Goal: Transaction & Acquisition: Download file/media

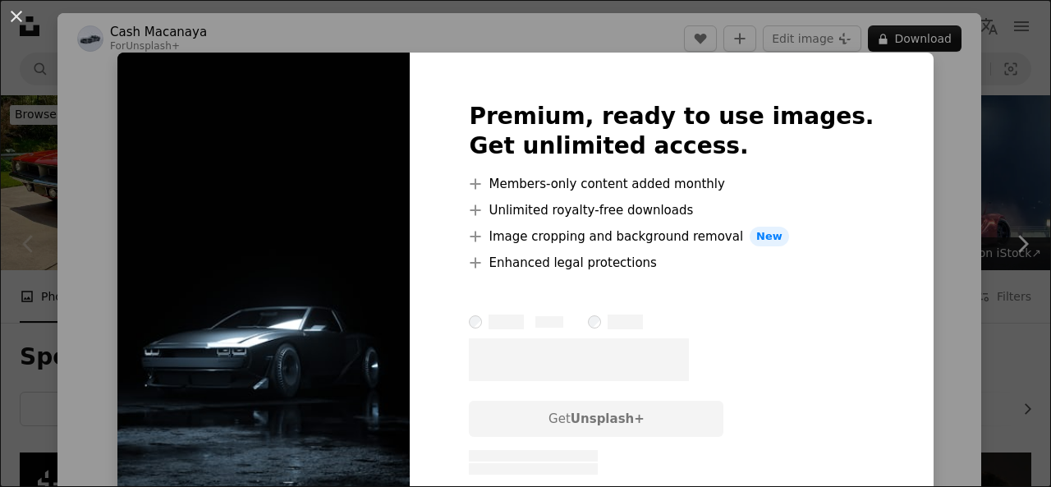
scroll to position [478, 0]
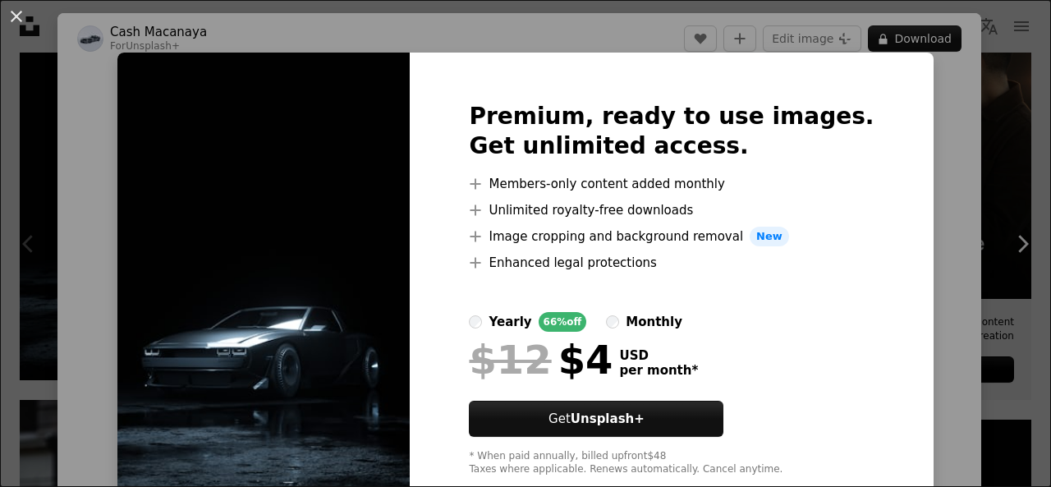
click at [929, 155] on div "An X shape Premium, ready to use images. Get unlimited access. A plus sign Memb…" at bounding box center [525, 243] width 1051 height 487
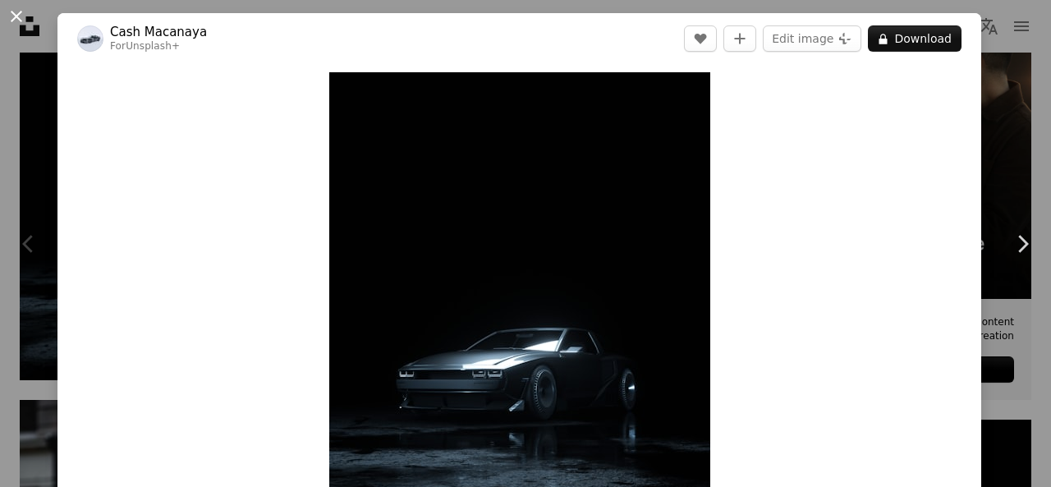
click at [25, 19] on button "An X shape" at bounding box center [17, 17] width 20 height 20
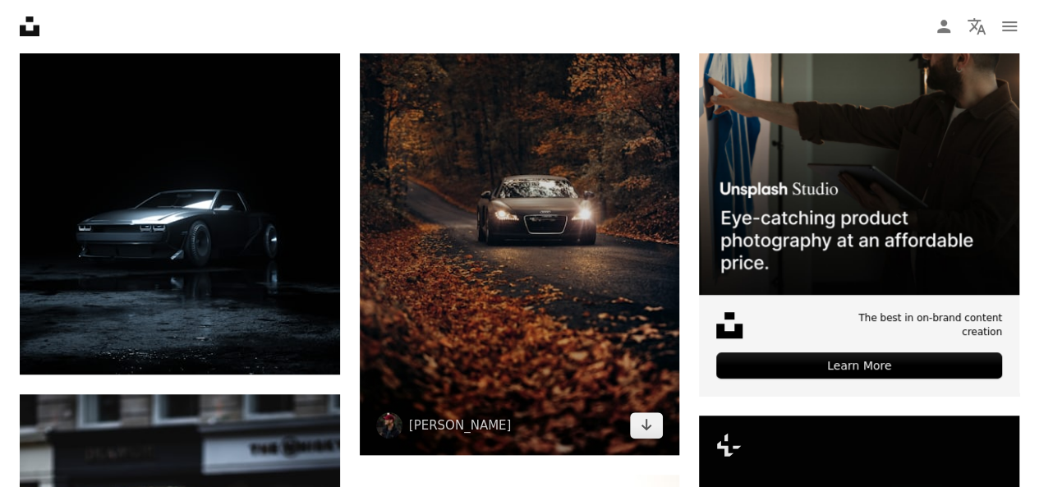
click at [476, 268] on img at bounding box center [520, 215] width 320 height 480
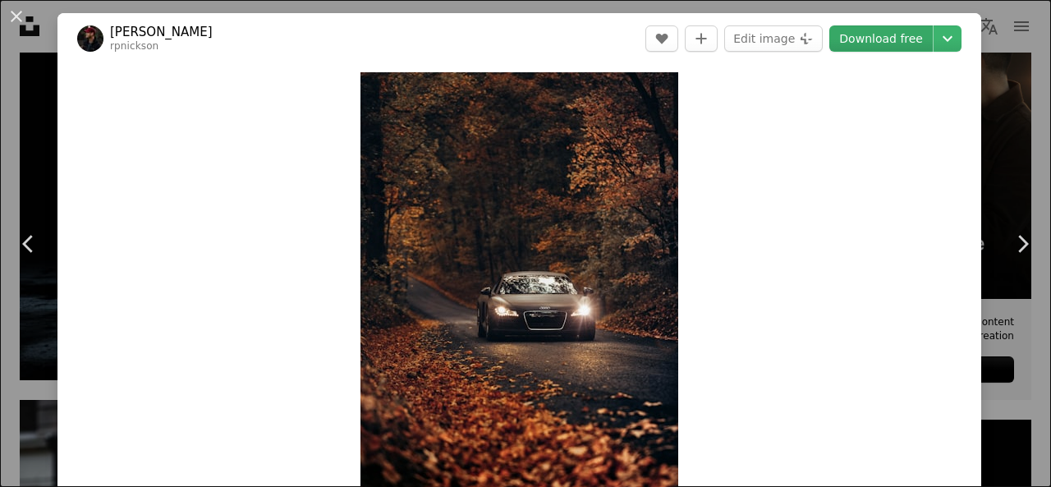
click at [866, 39] on link "Download free" at bounding box center [880, 38] width 103 height 26
